Goal: Check status

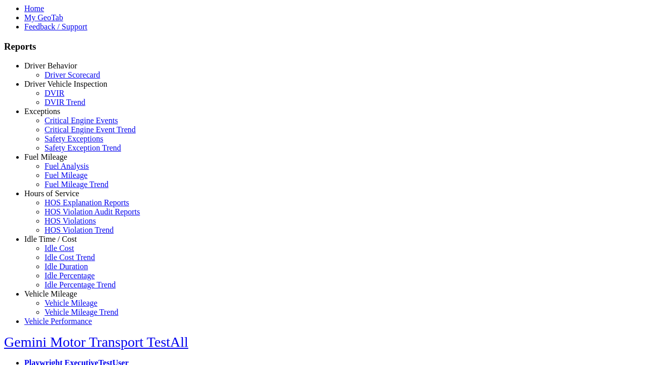
click at [58, 198] on link "Hours of Service" at bounding box center [51, 193] width 55 height 9
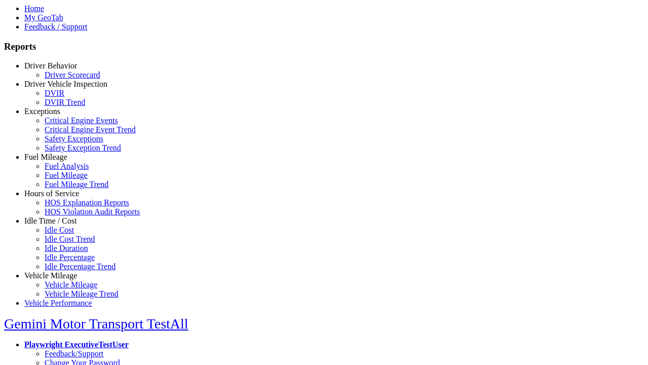
click at [66, 207] on link "HOS Explanation Reports" at bounding box center [87, 202] width 85 height 9
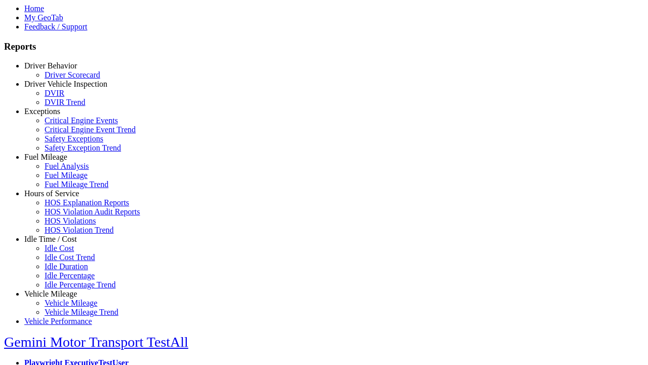
type input "**********"
